Goal: Task Accomplishment & Management: Manage account settings

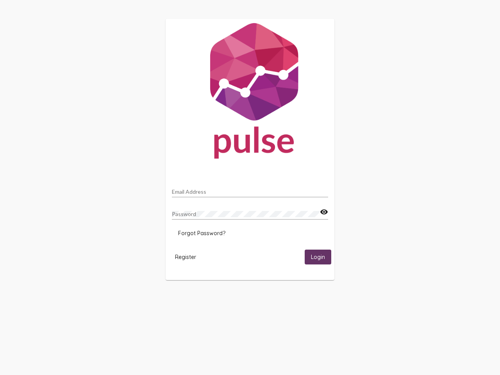
click at [250, 189] on input "Email Address" at bounding box center [250, 192] width 156 height 6
click at [324, 212] on mat-icon "visibility" at bounding box center [324, 211] width 8 height 9
click at [202, 233] on span "Forgot Password?" at bounding box center [201, 233] width 47 height 7
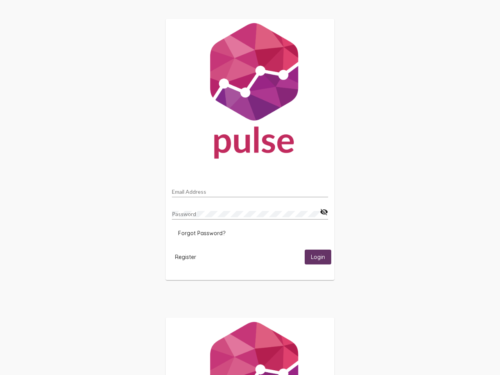
click at [186, 257] on html "Email Address Password visibility_off Forgot Password? Register Login" at bounding box center [250, 253] width 500 height 506
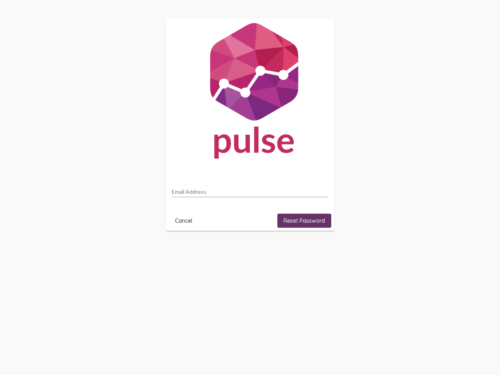
click at [318, 250] on html "Email Address Cancel Reset Password" at bounding box center [250, 125] width 500 height 250
